Goal: Find specific page/section: Find specific page/section

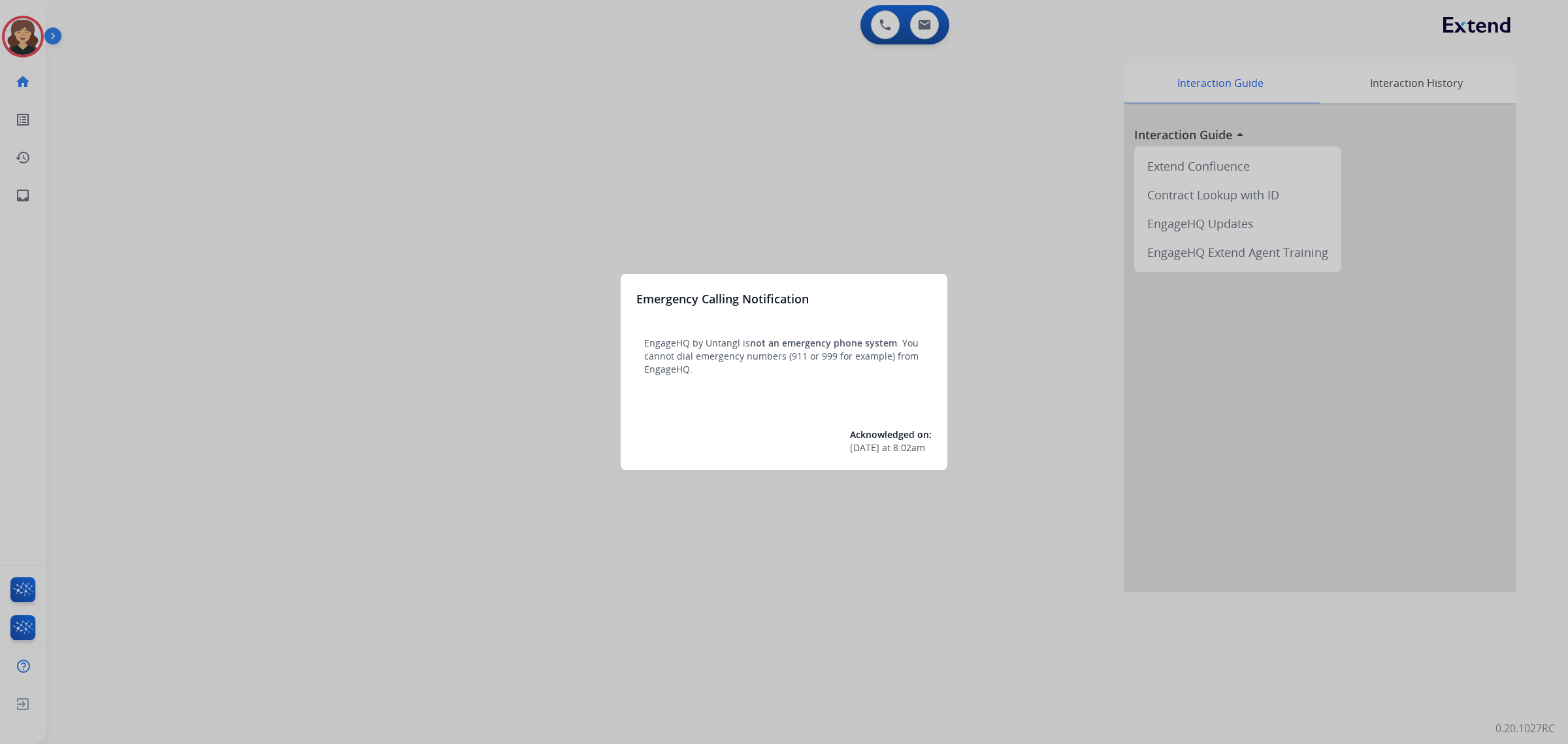
click at [28, 204] on div at bounding box center [784, 372] width 1568 height 744
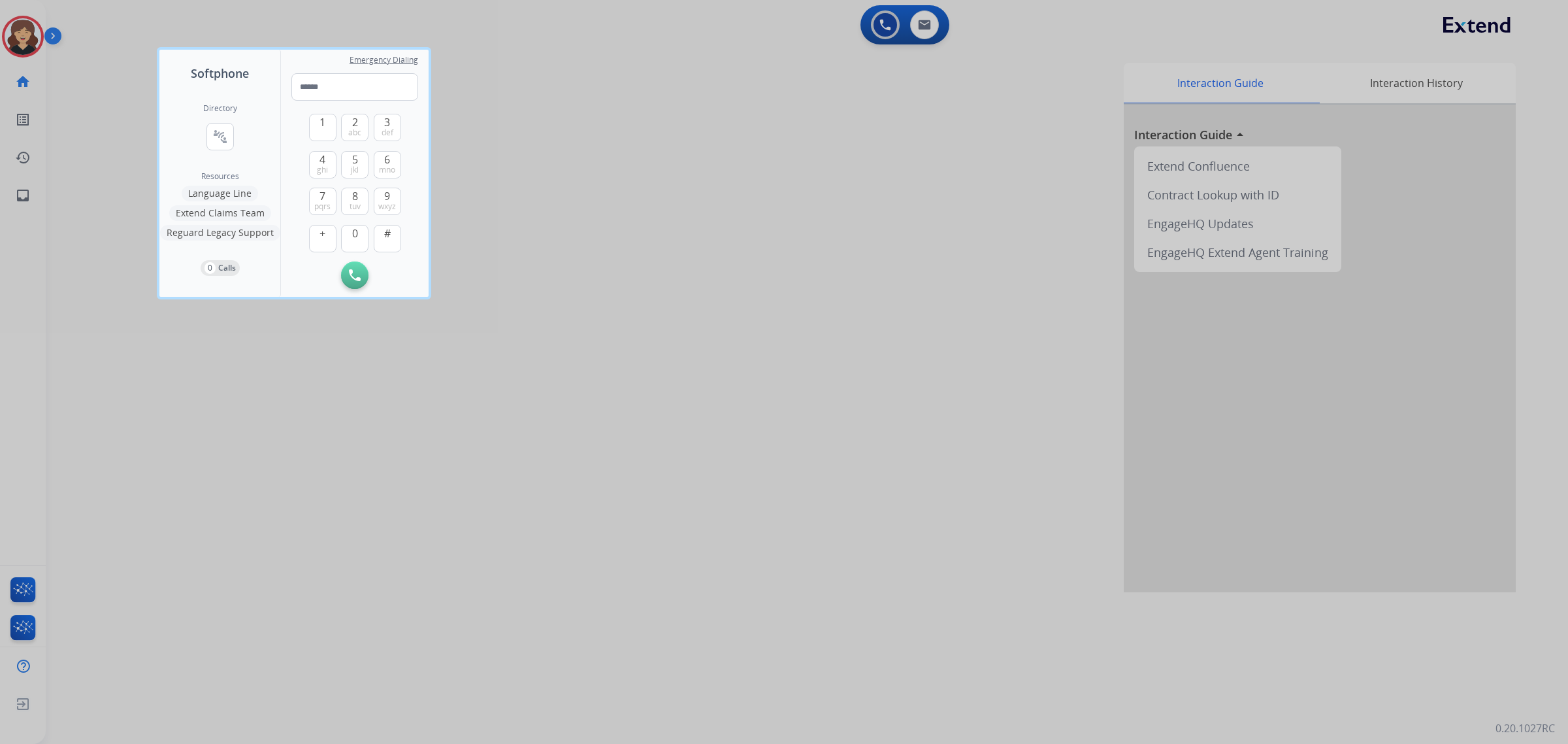
click at [22, 194] on div at bounding box center [784, 372] width 1568 height 744
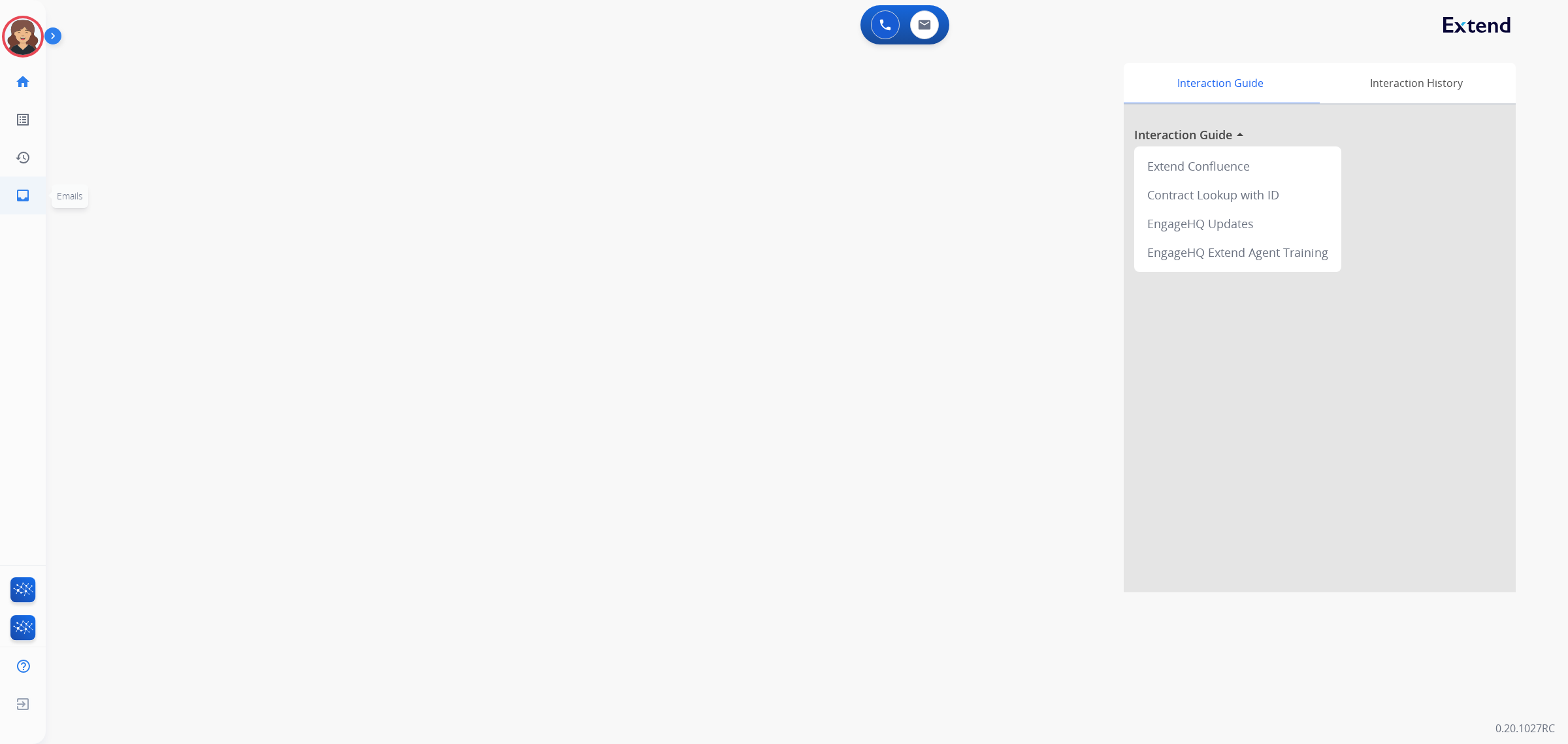
click at [26, 193] on mat-icon "inbox" at bounding box center [22, 196] width 16 height 16
select select "**********"
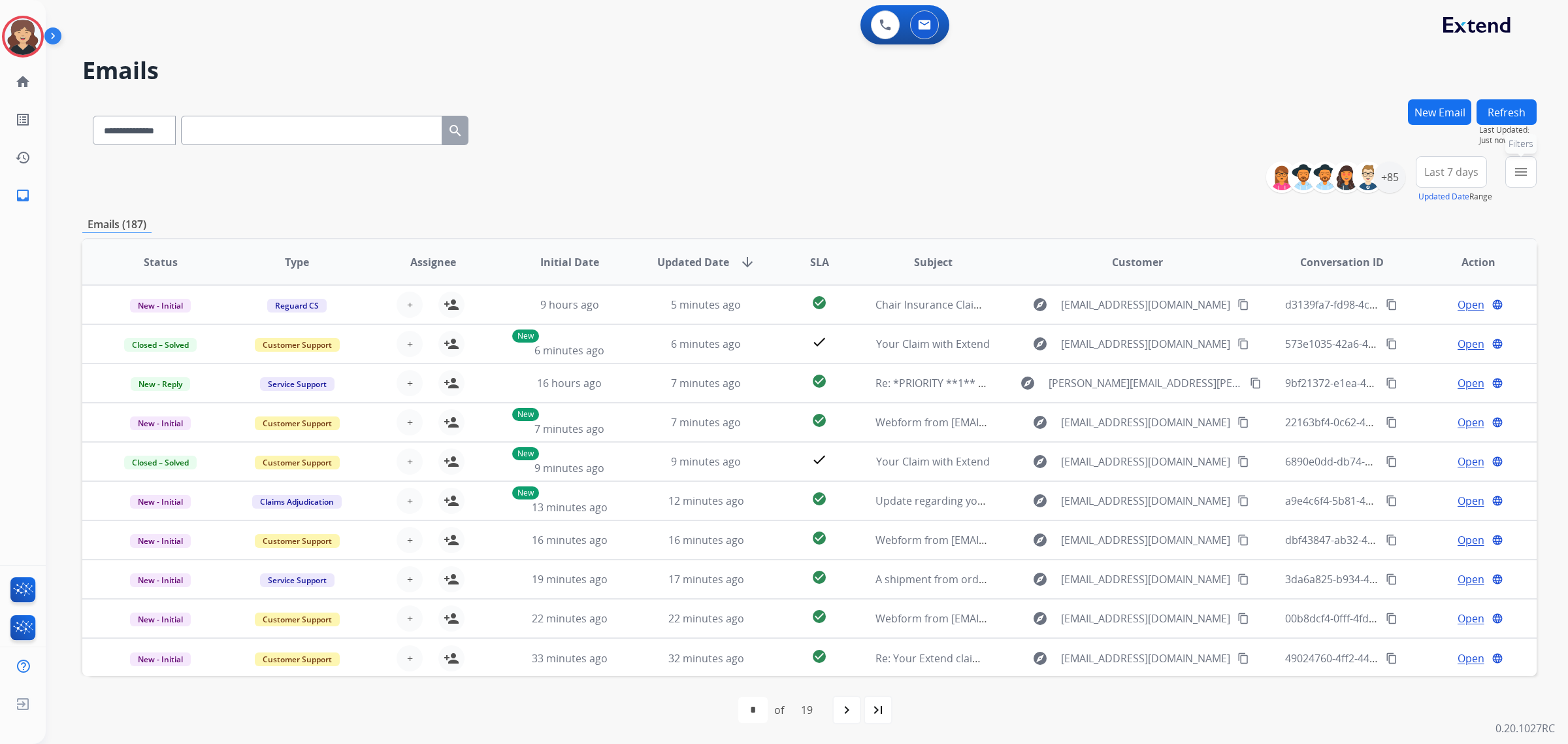
click at [1511, 174] on button "menu Filters" at bounding box center [1521, 172] width 31 height 31
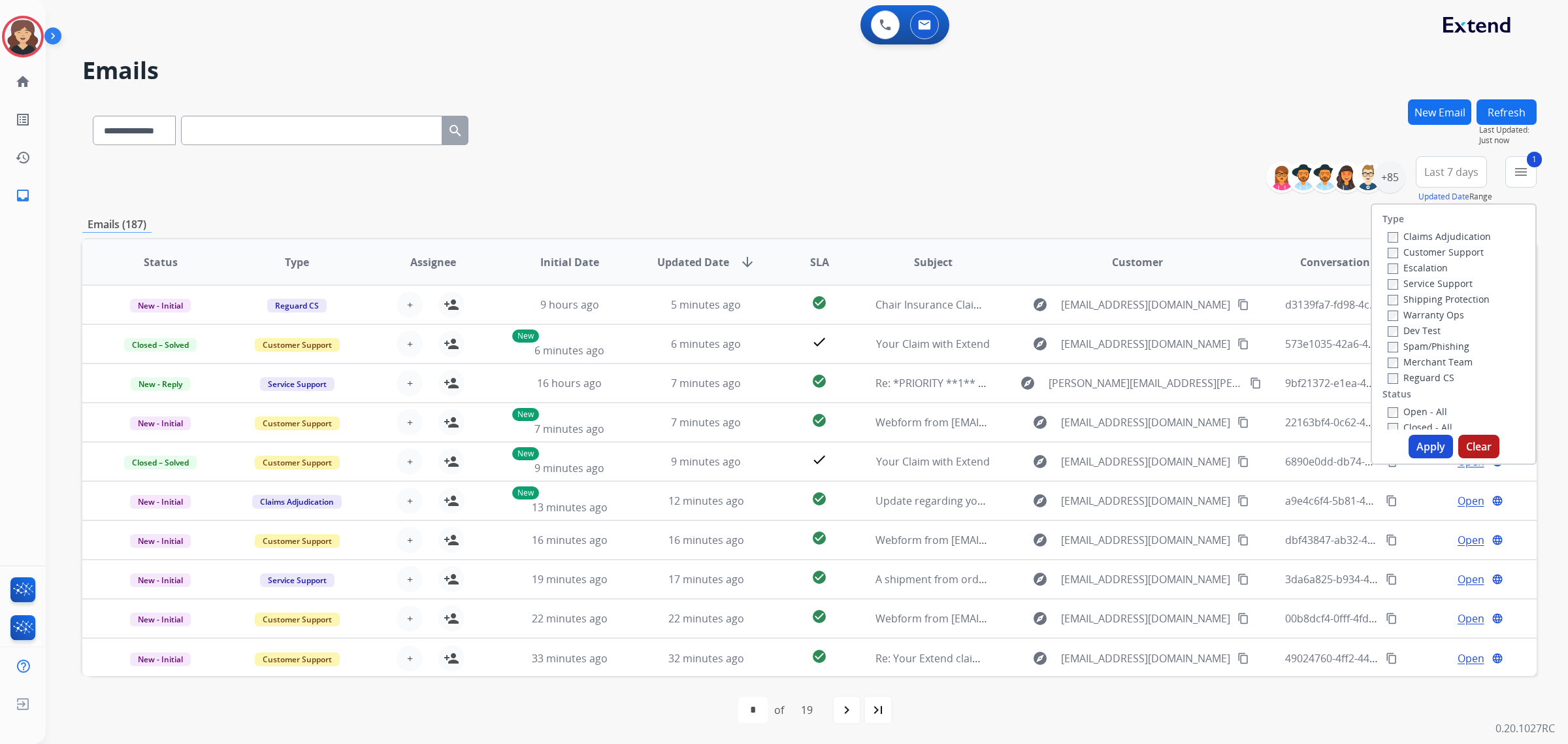
click at [1426, 449] on button "Apply" at bounding box center [1431, 446] width 45 height 23
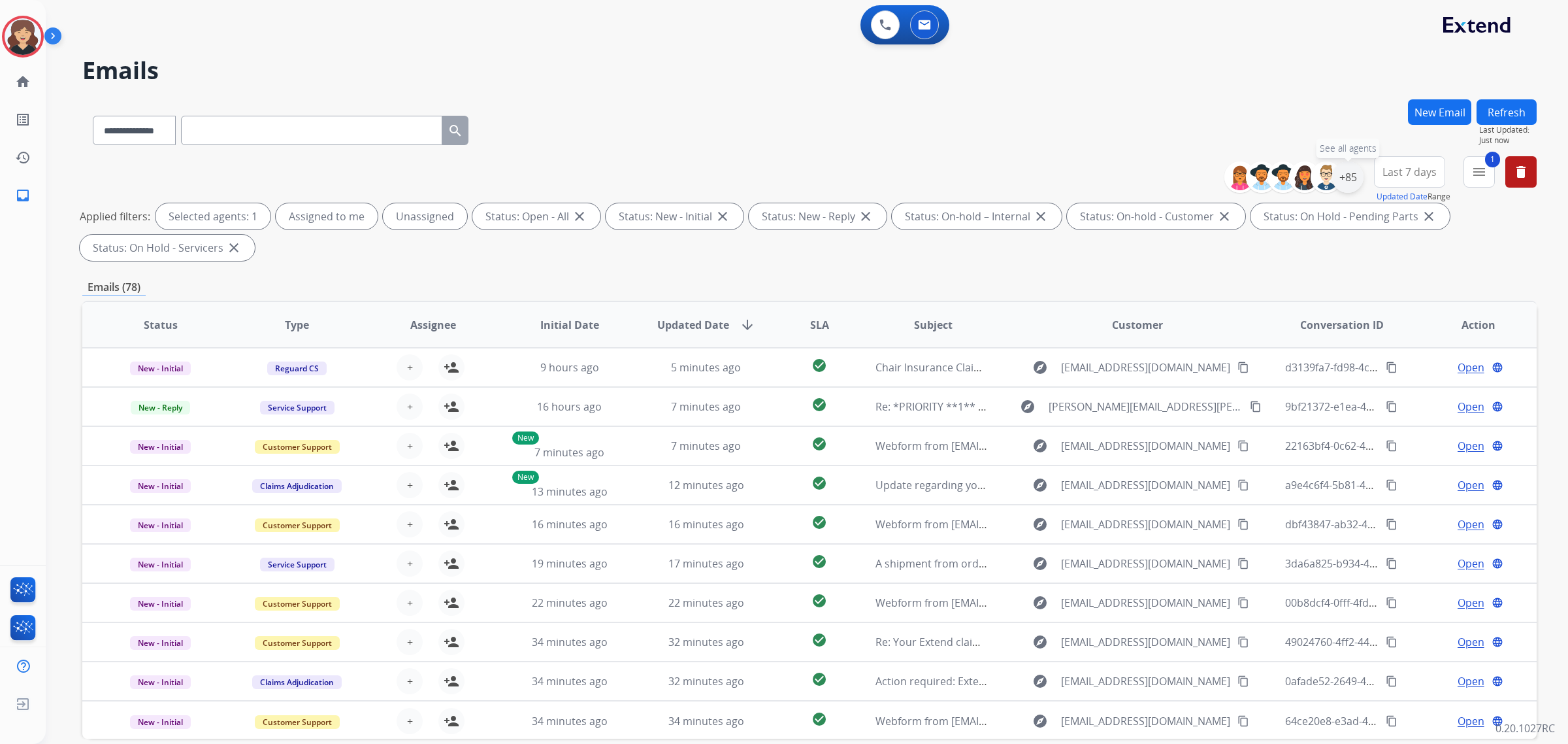
click at [1353, 174] on div "+85" at bounding box center [1347, 177] width 31 height 31
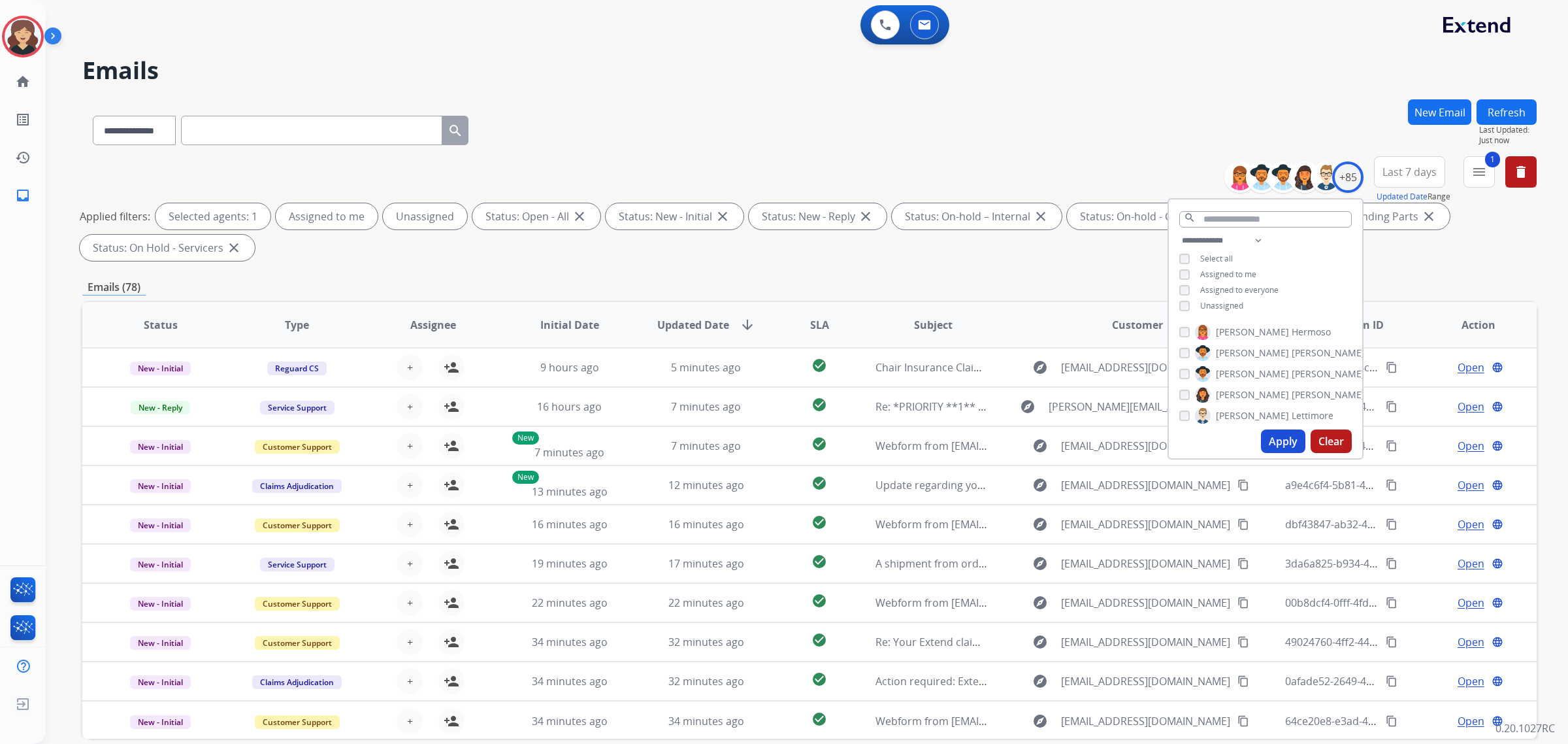
click at [1176, 305] on div "**********" at bounding box center [1265, 274] width 193 height 84
click at [1279, 446] on button "Apply" at bounding box center [1283, 441] width 45 height 23
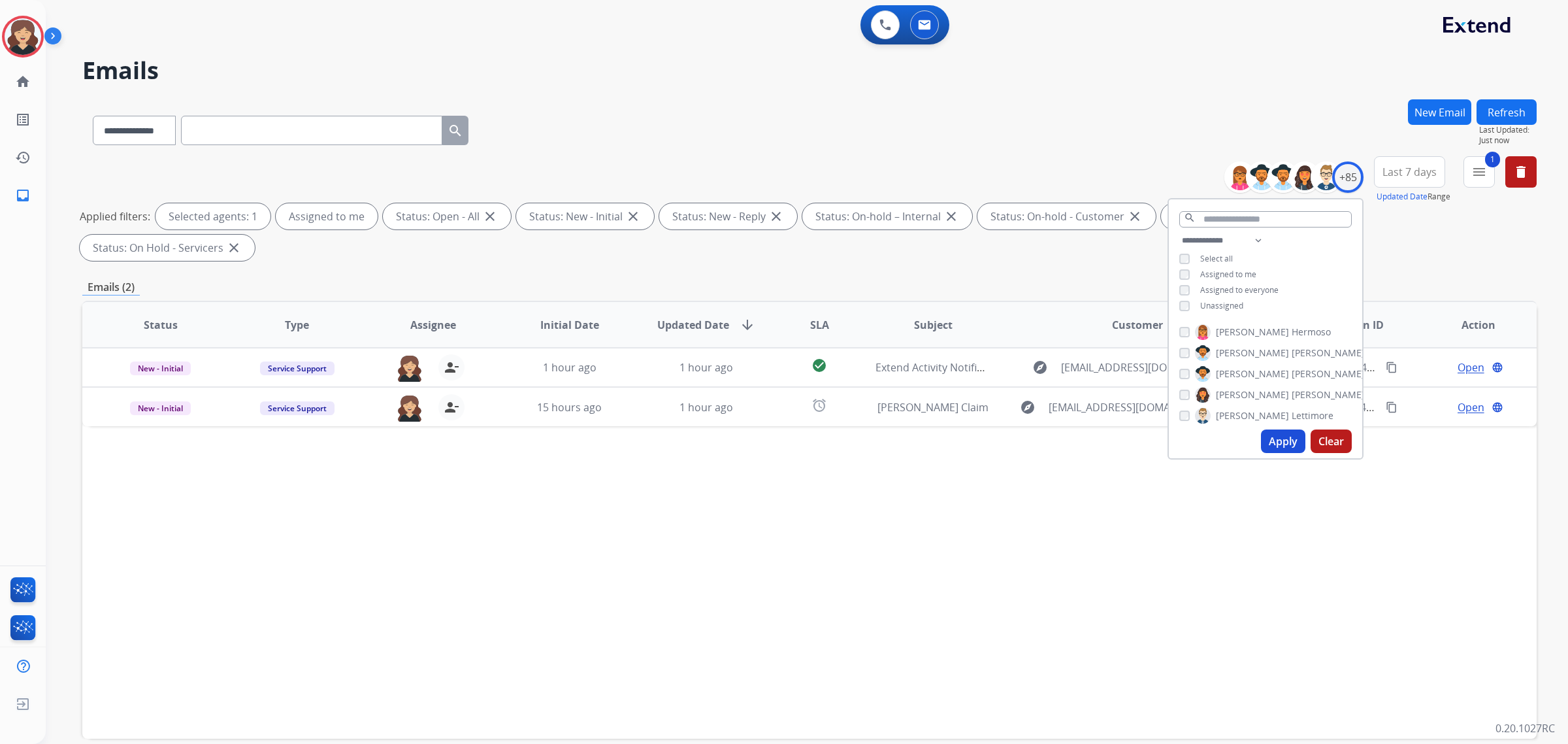
click at [752, 474] on div "Status Type Assignee Initial Date Updated Date arrow_downward SLA Subject Custo…" at bounding box center [810, 520] width 1454 height 438
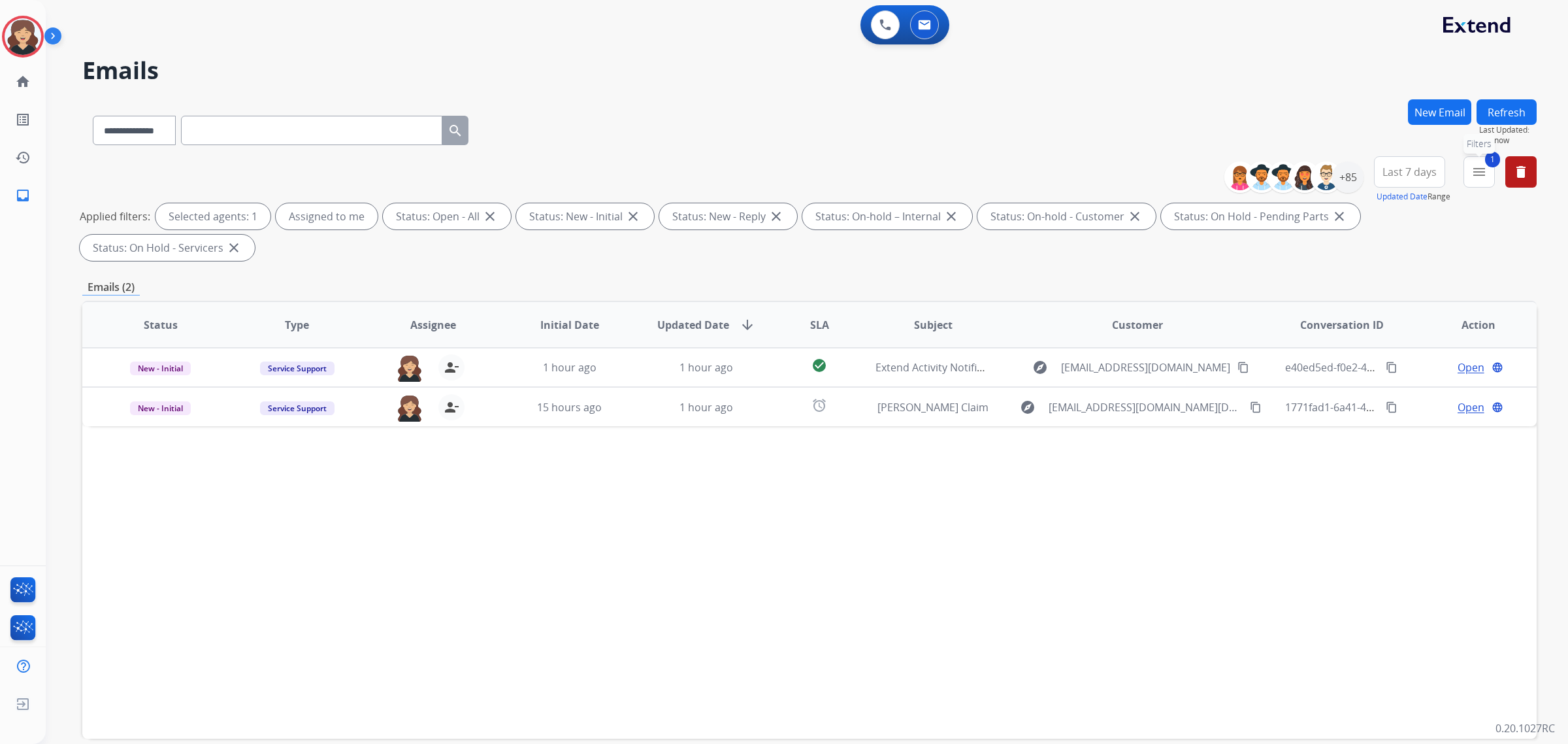
click at [1476, 173] on mat-icon "menu" at bounding box center [1478, 172] width 16 height 16
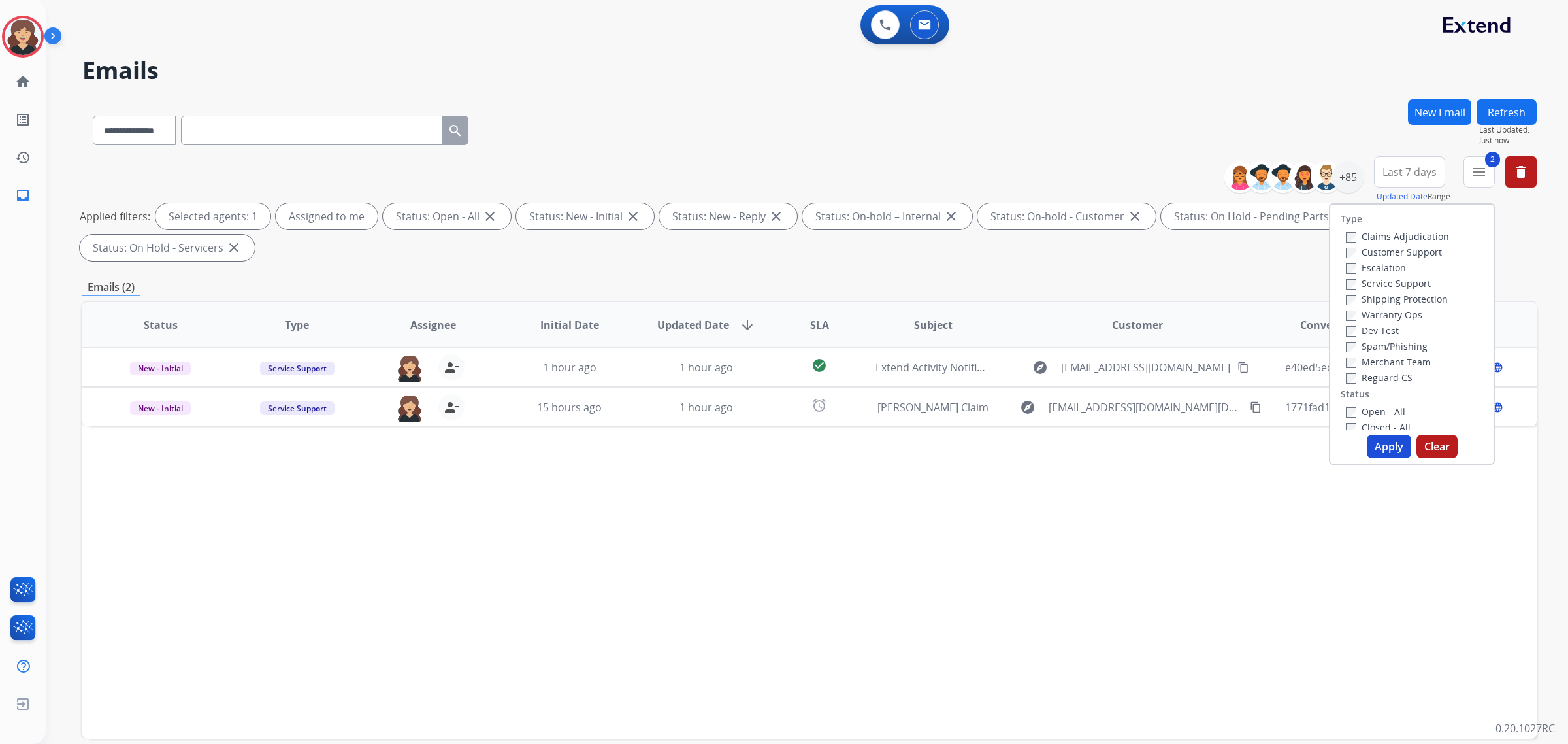
click at [1384, 441] on button "Apply" at bounding box center [1389, 446] width 45 height 23
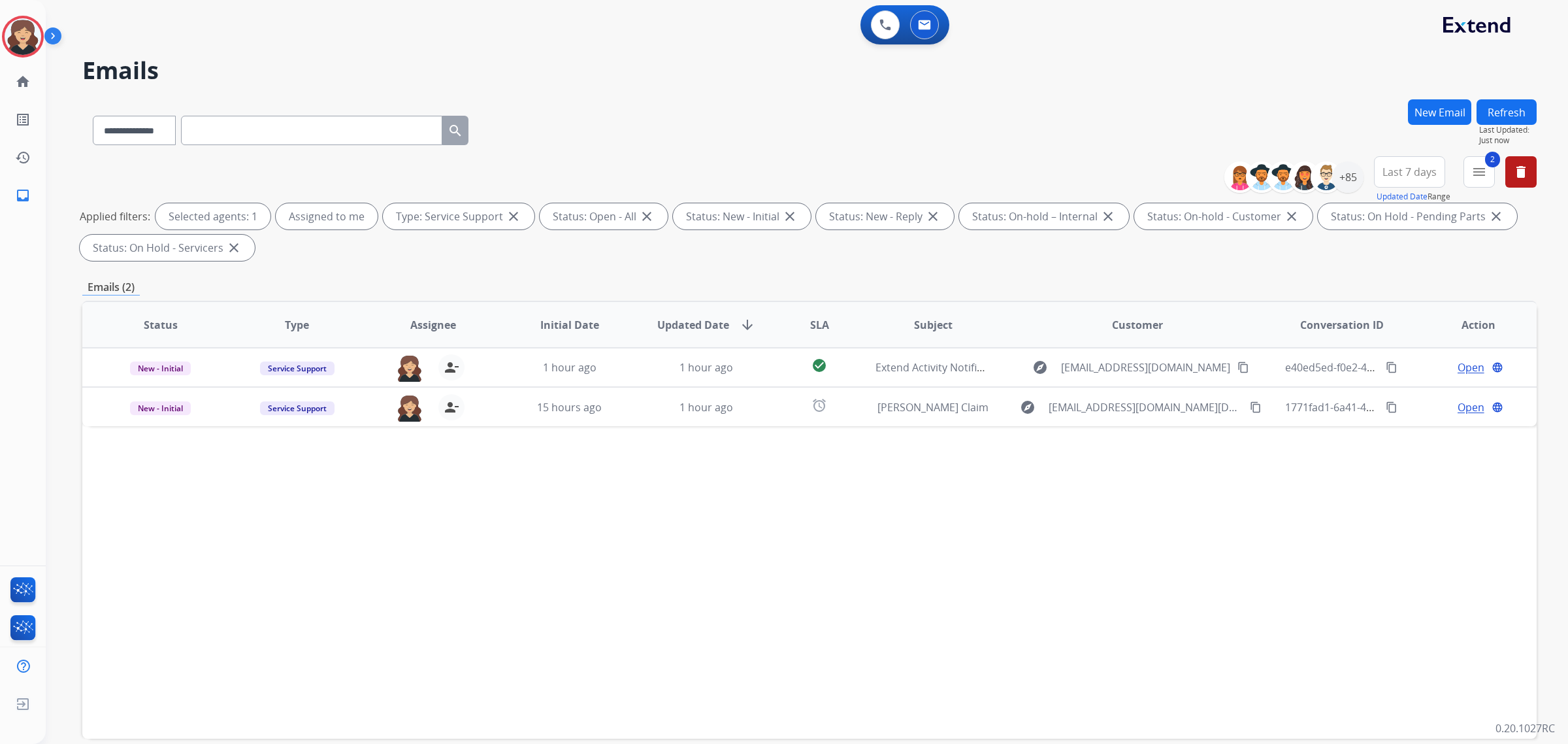
click at [984, 528] on div "Status Type Assignee Initial Date Updated Date arrow_downward SLA Subject Custo…" at bounding box center [810, 520] width 1454 height 438
